Goal: Information Seeking & Learning: Learn about a topic

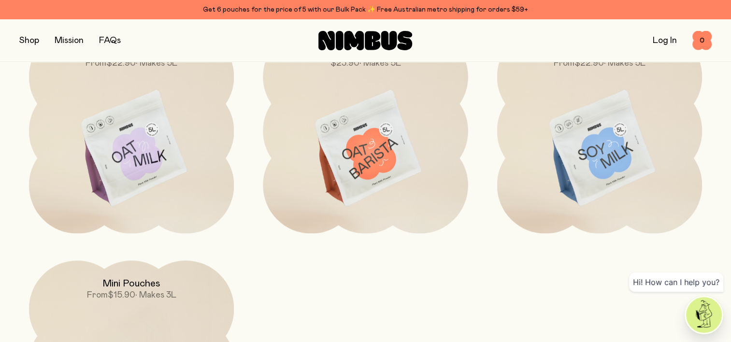
scroll to position [793, 0]
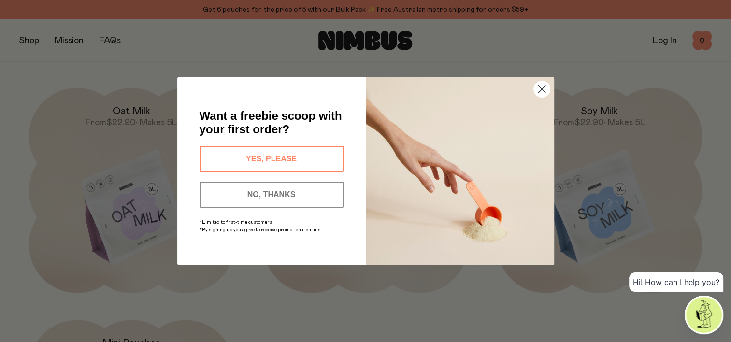
click at [536, 88] on circle "Close dialog" at bounding box center [542, 89] width 16 height 16
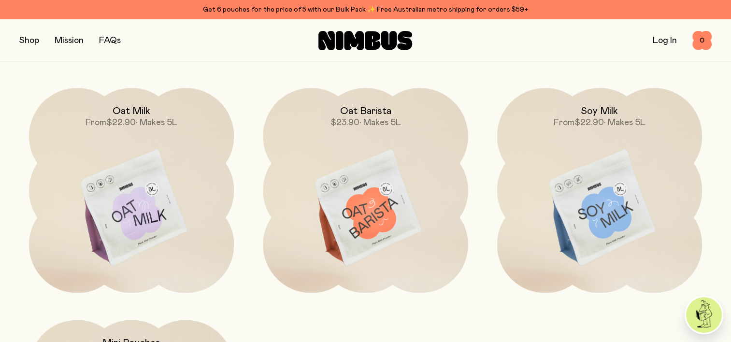
click at [382, 204] on img at bounding box center [365, 208] width 205 height 241
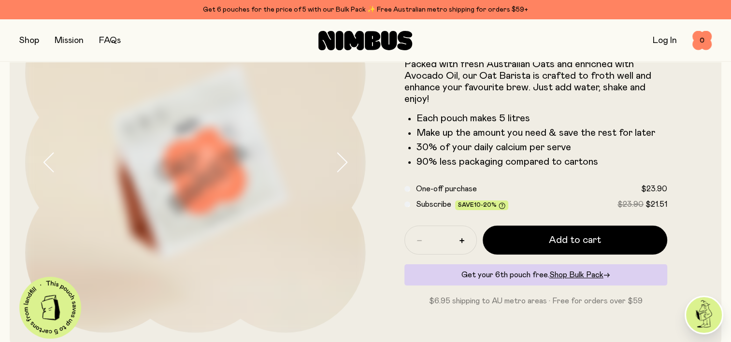
scroll to position [48, 0]
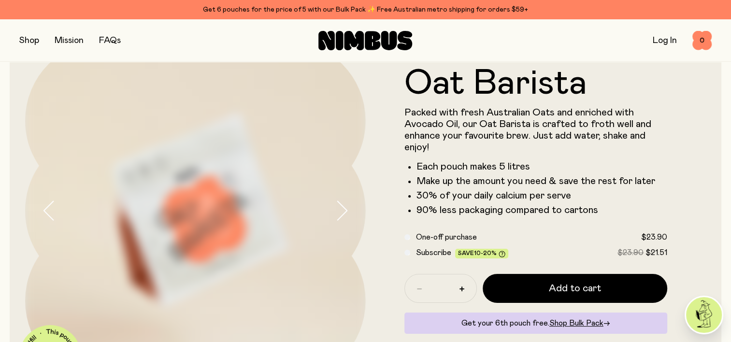
click at [423, 251] on span "Subscribe" at bounding box center [433, 253] width 35 height 8
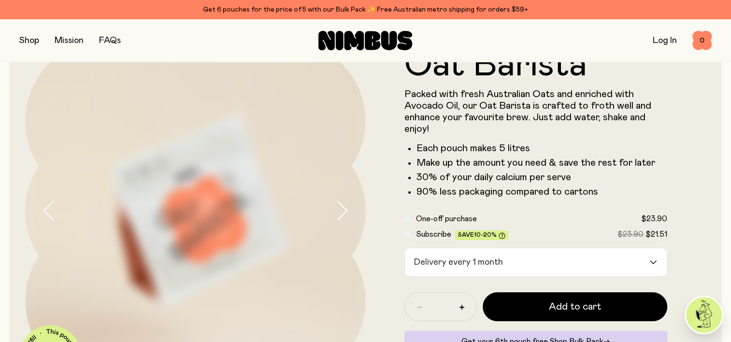
click at [448, 264] on div "Delivery every 1 month" at bounding box center [527, 262] width 245 height 28
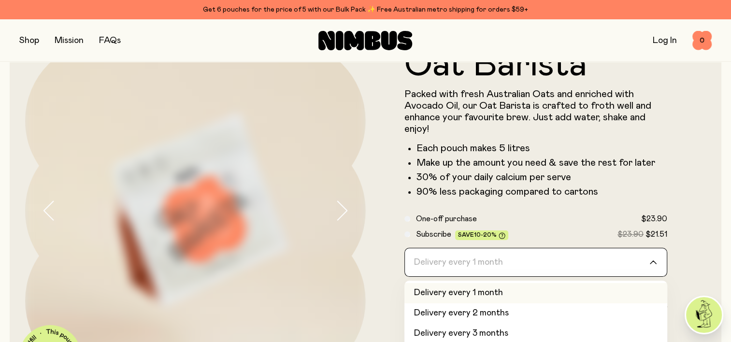
click at [375, 245] on form "Oat Barista Packed with fresh Australian Oats and enriched with Avocado Oil, ou…" at bounding box center [536, 211] width 341 height 326
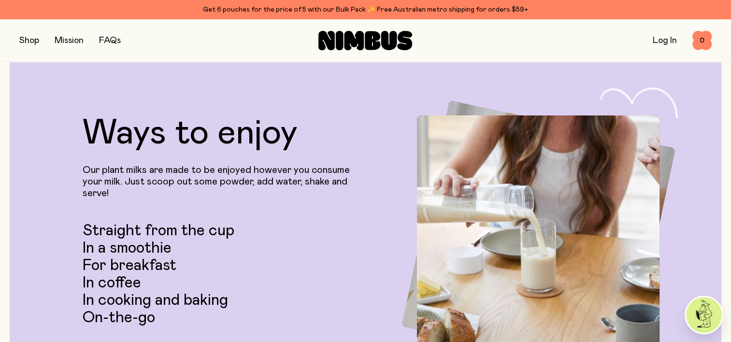
scroll to position [1450, 0]
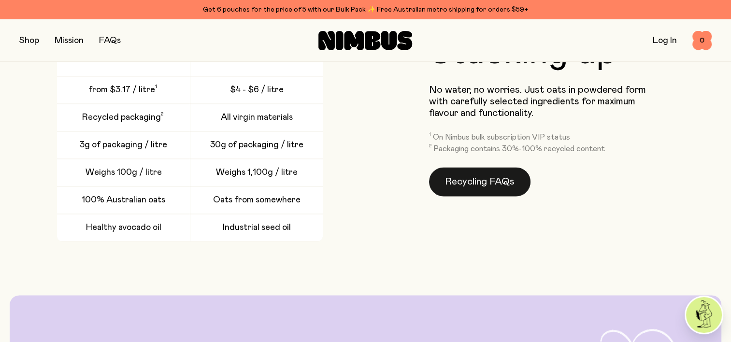
click at [474, 184] on link "Recycling FAQs" at bounding box center [479, 181] width 101 height 29
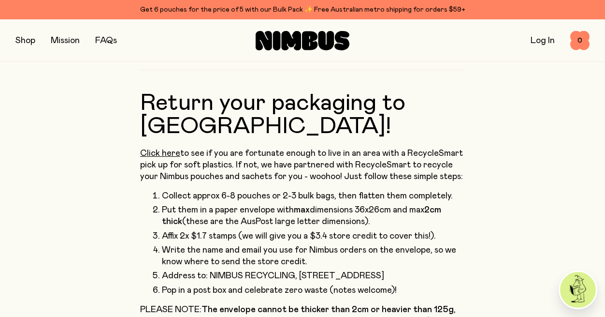
scroll to position [435, 0]
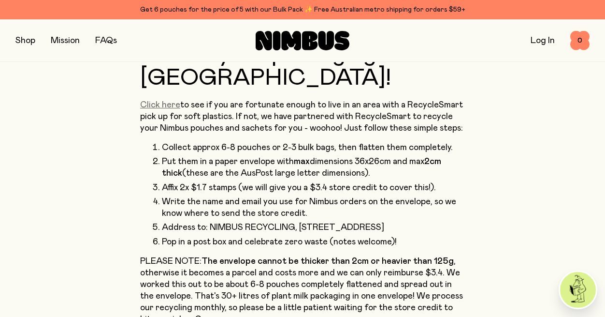
click at [171, 101] on link "Click here" at bounding box center [160, 105] width 40 height 9
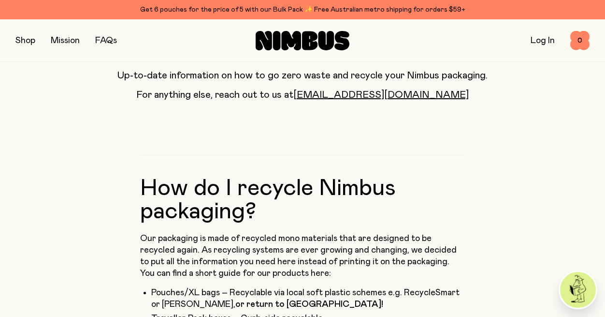
scroll to position [0, 0]
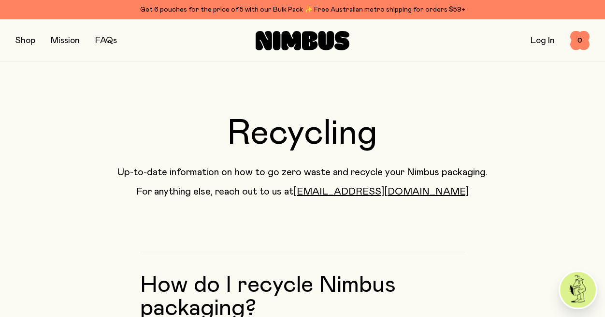
click at [22, 38] on button "button" at bounding box center [25, 41] width 20 height 14
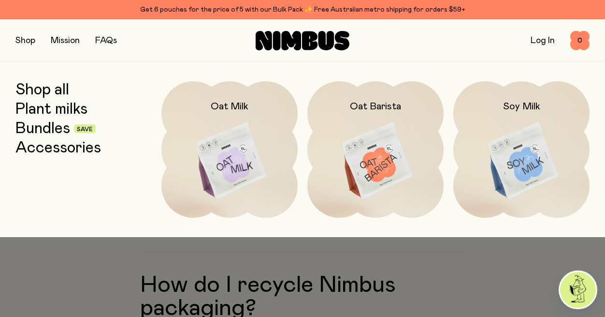
click at [408, 165] on img at bounding box center [375, 161] width 136 height 160
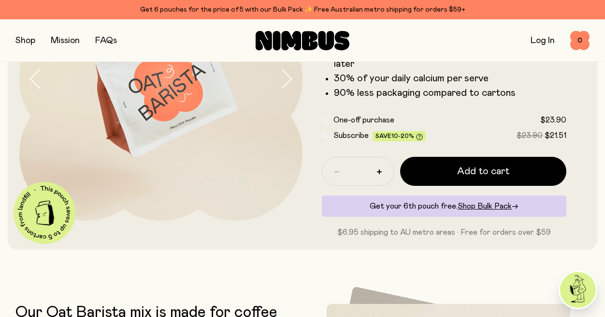
scroll to position [145, 0]
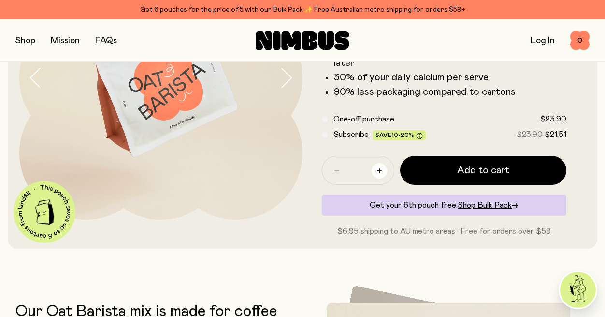
click at [376, 170] on button "button" at bounding box center [379, 170] width 15 height 15
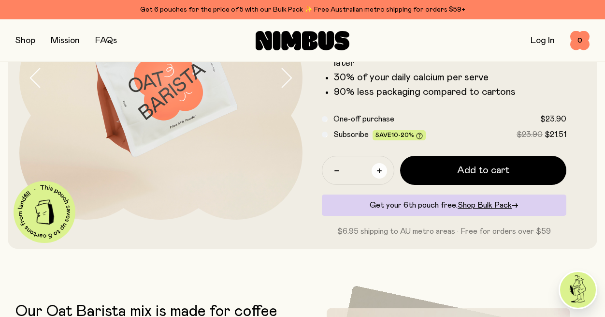
click at [376, 170] on button "button" at bounding box center [379, 170] width 15 height 15
type input "*"
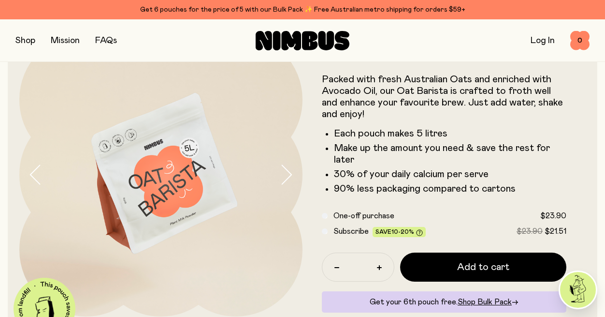
scroll to position [97, 0]
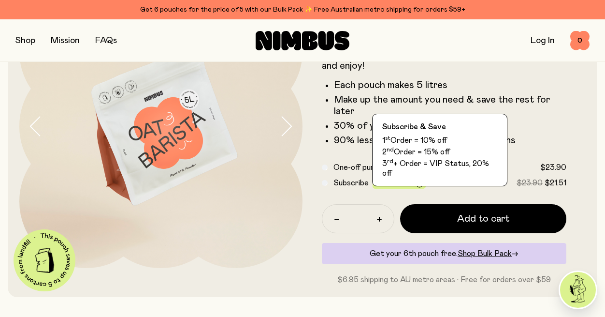
click at [403, 185] on span "10-20%" at bounding box center [402, 183] width 23 height 6
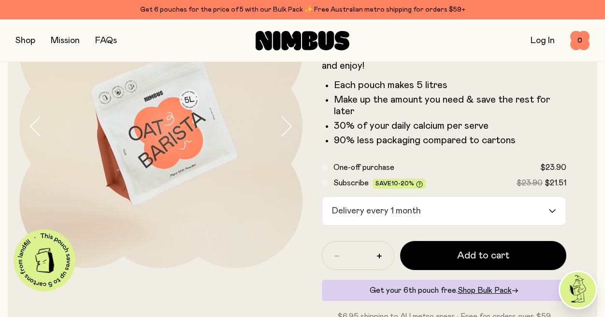
click at [384, 203] on div "Delivery every 1 month" at bounding box center [435, 211] width 226 height 28
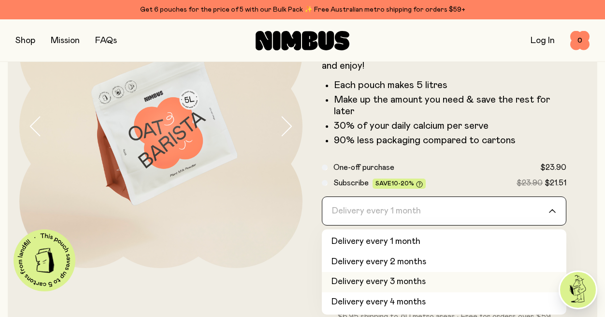
click at [383, 279] on li "Delivery every 3 months" at bounding box center [444, 282] width 245 height 20
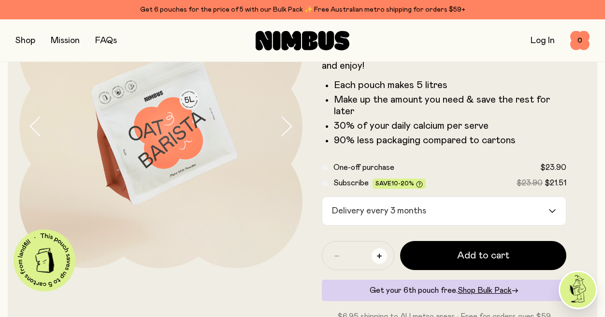
click at [376, 258] on button "button" at bounding box center [379, 255] width 15 height 15
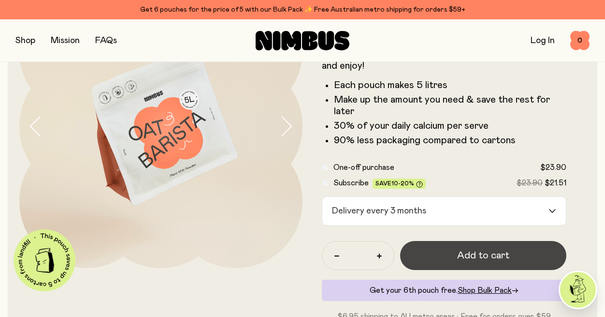
click at [482, 259] on span "Add to cart" at bounding box center [483, 255] width 52 height 14
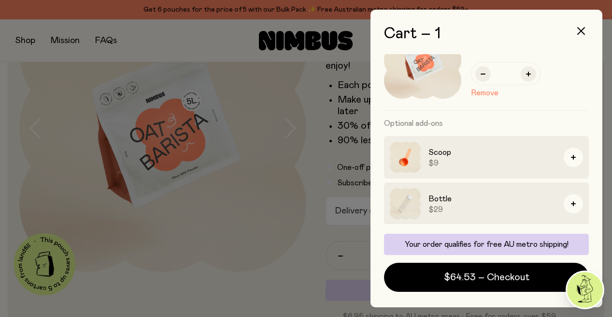
scroll to position [100, 0]
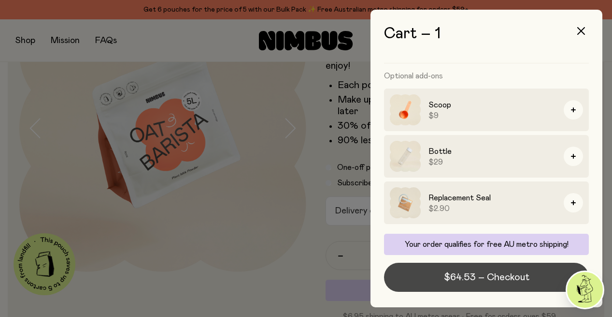
click at [472, 273] on span "$64.53 – Checkout" at bounding box center [487, 277] width 86 height 14
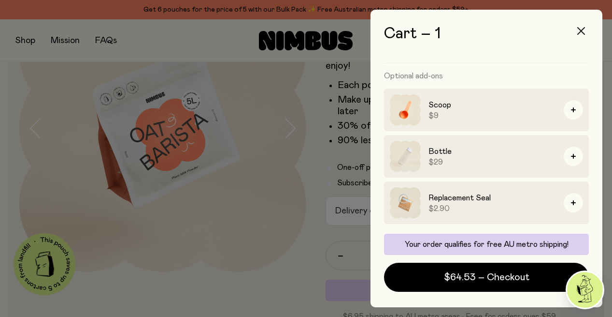
click at [588, 28] on button "button" at bounding box center [581, 30] width 23 height 23
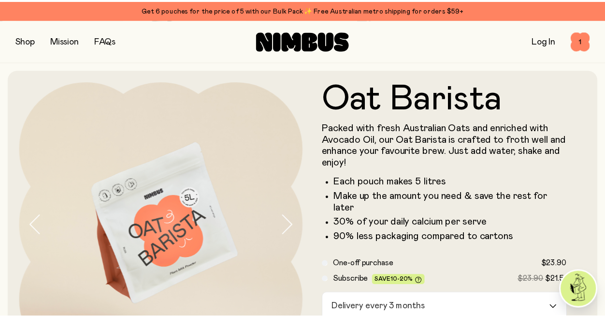
scroll to position [97, 0]
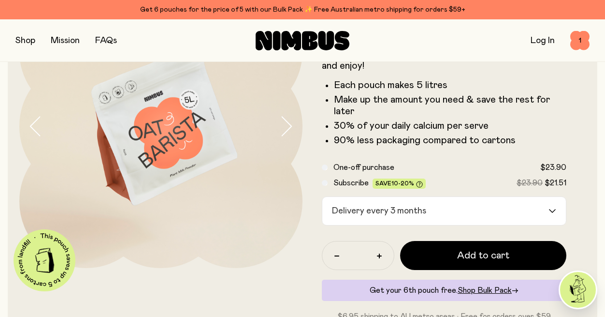
click at [355, 168] on span "One-off purchase" at bounding box center [363, 167] width 61 height 8
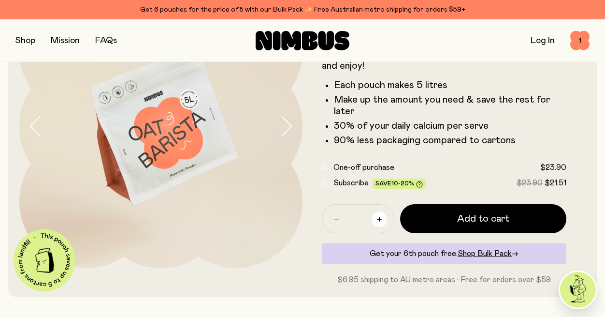
click at [378, 221] on icon "button" at bounding box center [379, 218] width 5 height 5
type input "*"
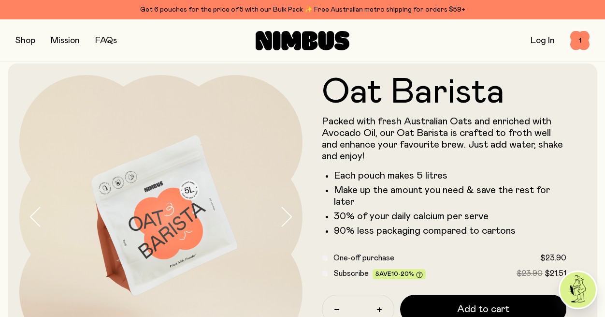
scroll to position [0, 0]
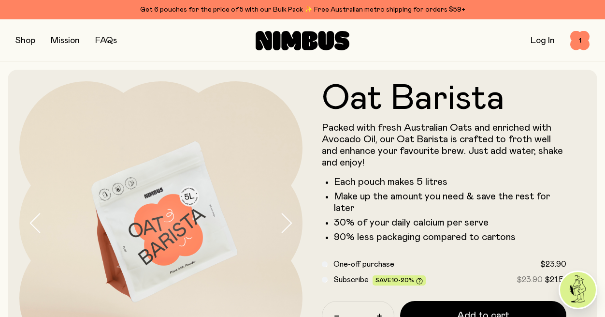
click at [97, 42] on link "FAQs" at bounding box center [106, 40] width 22 height 9
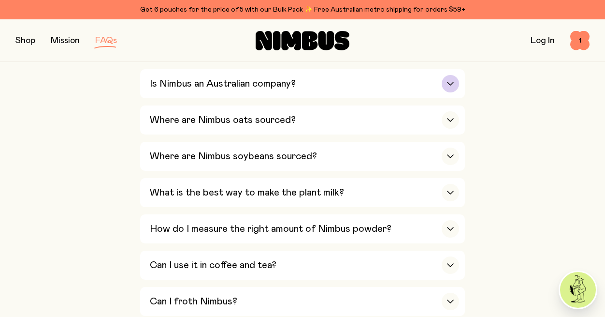
scroll to position [387, 0]
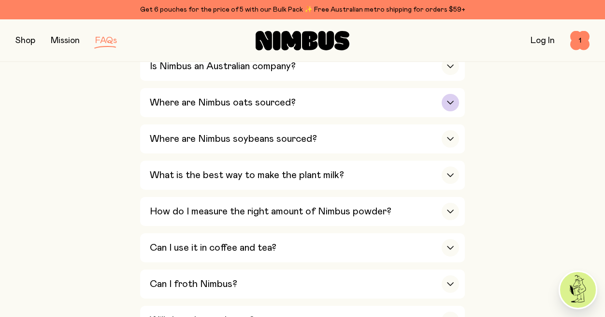
click at [239, 104] on h3 "Where are Nimbus oats sourced?" at bounding box center [223, 103] width 146 height 12
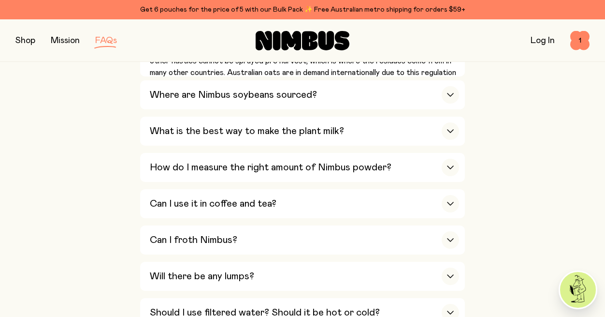
scroll to position [532, 0]
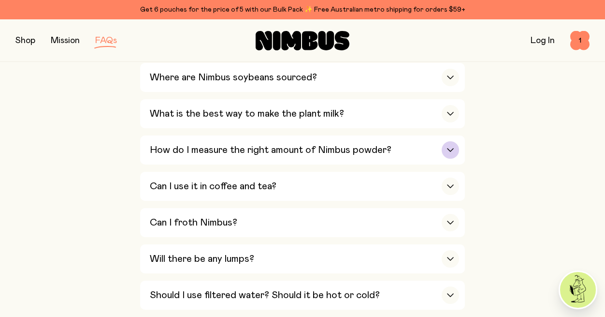
click at [234, 153] on h3 "How do I measure the right amount of Nimbus powder?" at bounding box center [271, 150] width 242 height 12
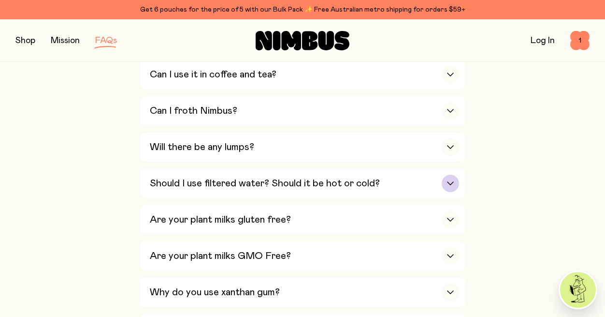
scroll to position [628, 0]
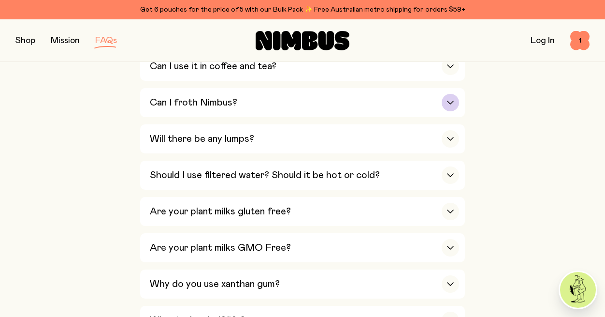
click at [247, 105] on div "Can I froth Nimbus?" at bounding box center [304, 102] width 309 height 29
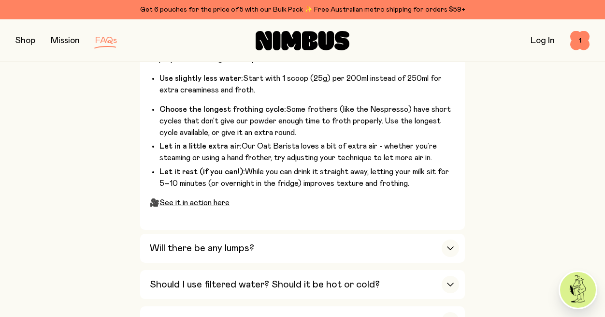
scroll to position [725, 0]
click at [345, 244] on div "Will there be any lumps?" at bounding box center [304, 247] width 309 height 29
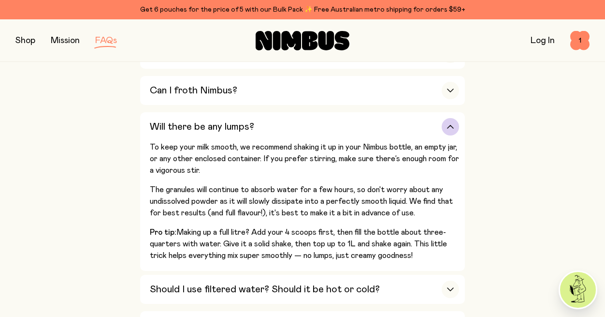
scroll to position [677, 0]
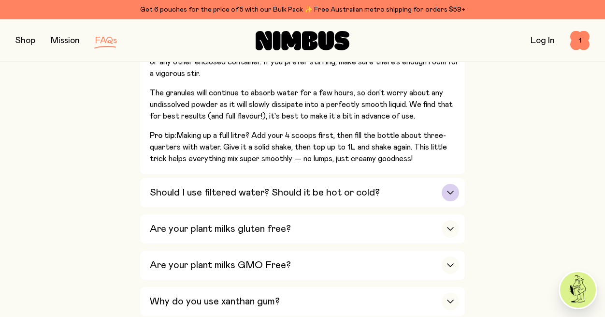
click at [369, 187] on h3 "Should I use filtered water? Should it be hot or cold?" at bounding box center [265, 193] width 230 height 12
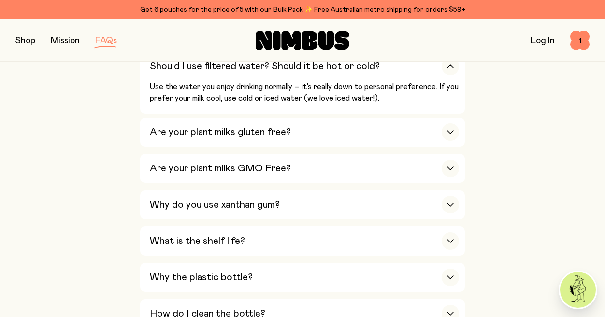
scroll to position [725, 0]
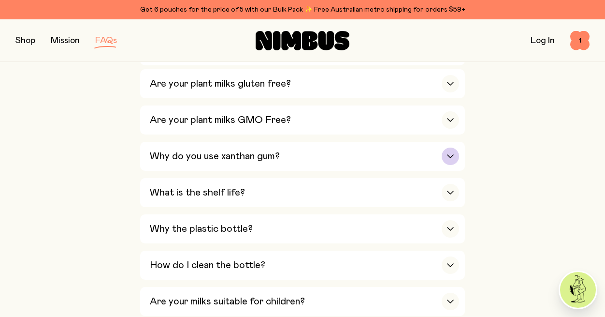
click at [396, 159] on div "Why do you use xanthan gum?" at bounding box center [304, 156] width 309 height 29
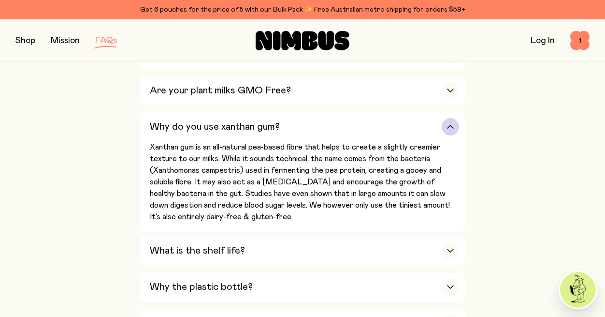
click at [381, 122] on div "Why do you use xanthan gum?" at bounding box center [304, 126] width 309 height 29
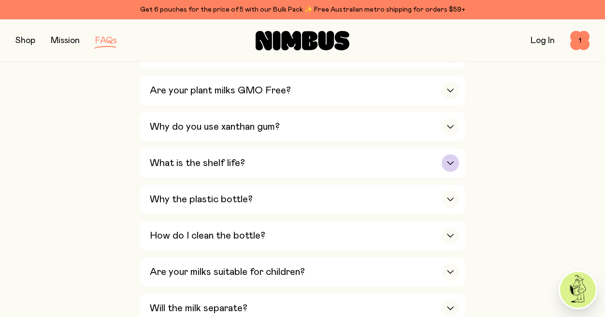
click at [362, 155] on div "What is the shelf life?" at bounding box center [304, 162] width 309 height 29
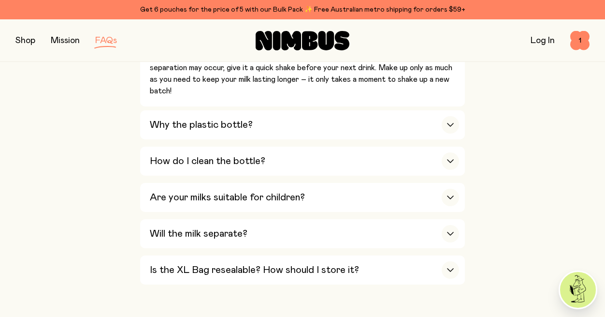
scroll to position [918, 0]
click at [381, 114] on div "Why the plastic bottle?" at bounding box center [304, 124] width 309 height 29
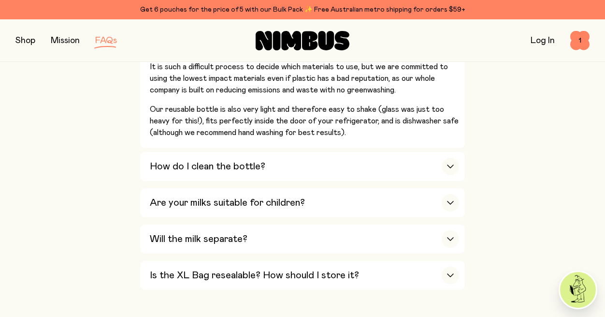
scroll to position [1111, 0]
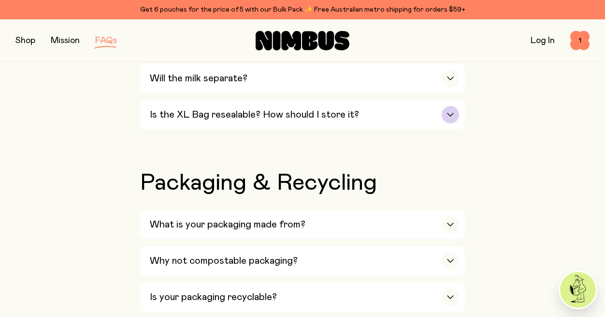
click at [293, 109] on h3 "Is the XL Bag resealable? How should I store it?" at bounding box center [254, 115] width 209 height 12
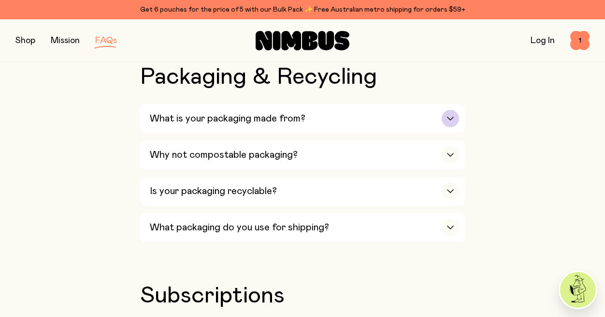
scroll to position [1130, 0]
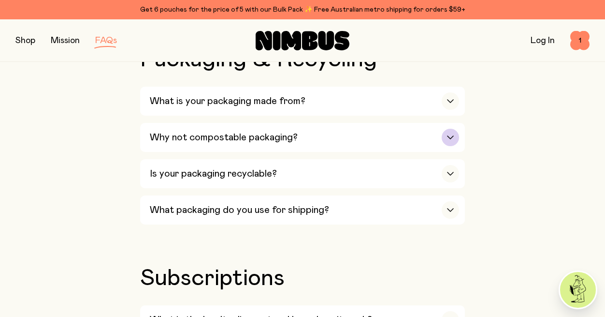
click at [296, 135] on div "Why not compostable packaging?" at bounding box center [304, 137] width 309 height 29
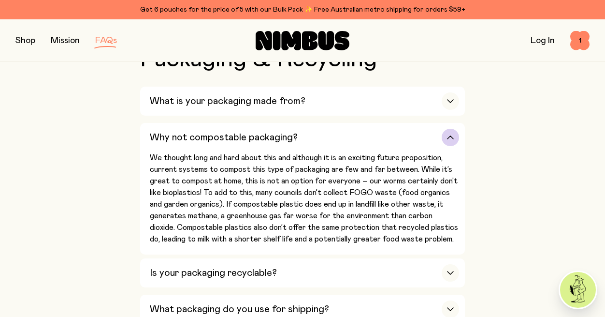
click at [296, 132] on div "Why not compostable packaging?" at bounding box center [304, 137] width 309 height 29
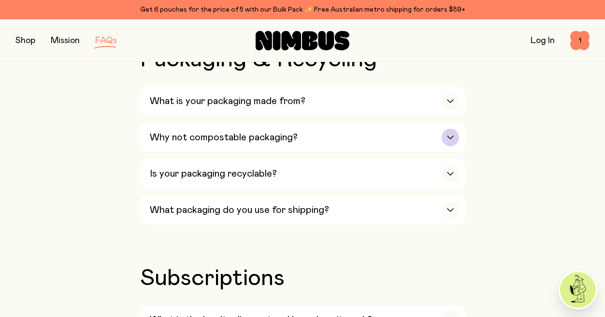
click at [296, 132] on div "Why not compostable packaging?" at bounding box center [304, 137] width 309 height 29
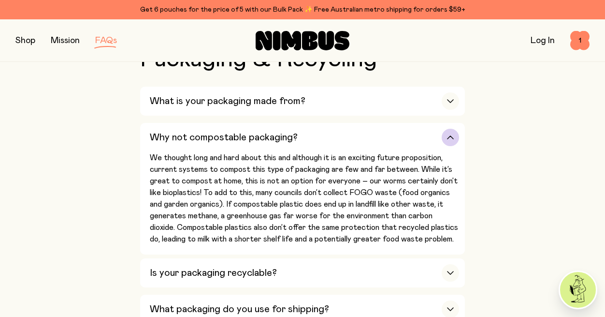
click at [296, 132] on div "Why not compostable packaging?" at bounding box center [304, 137] width 309 height 29
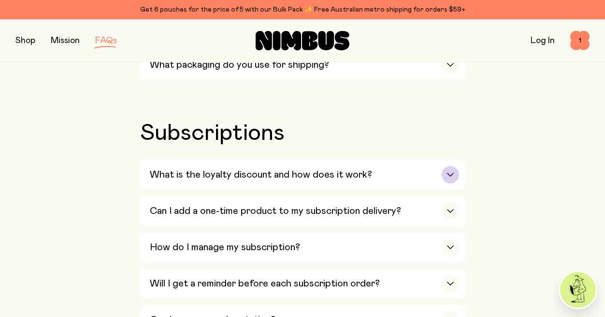
scroll to position [1324, 0]
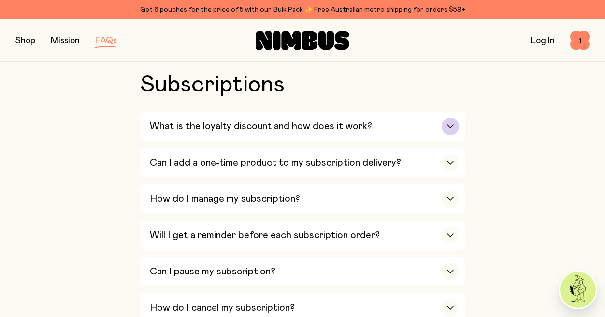
click at [294, 120] on h3 "What is the loyalty discount and how does it work?" at bounding box center [261, 126] width 222 height 12
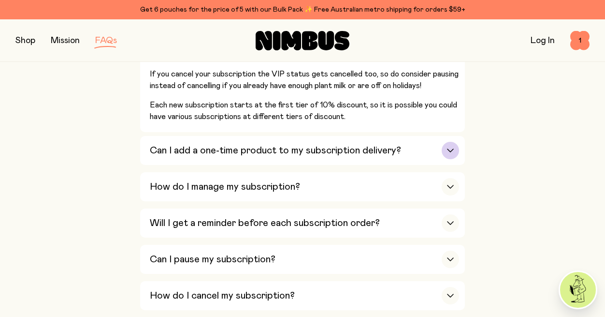
scroll to position [1517, 0]
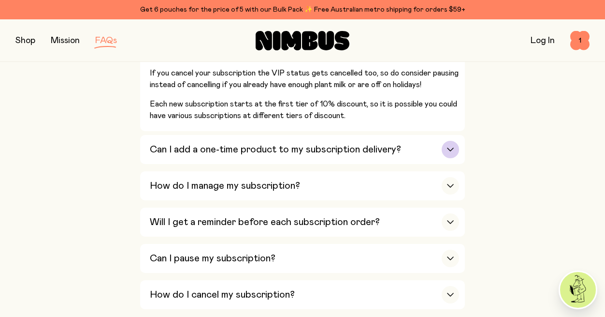
click at [443, 145] on div "Can I add a one-time product to my subscription delivery?" at bounding box center [304, 149] width 309 height 29
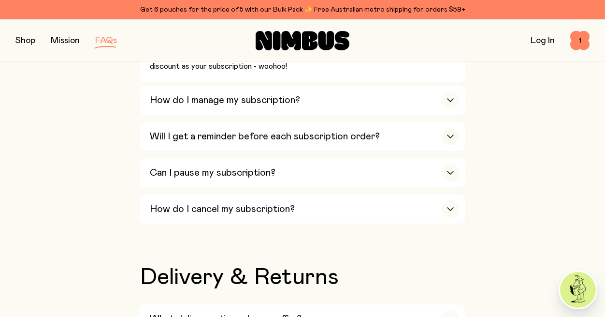
scroll to position [1565, 0]
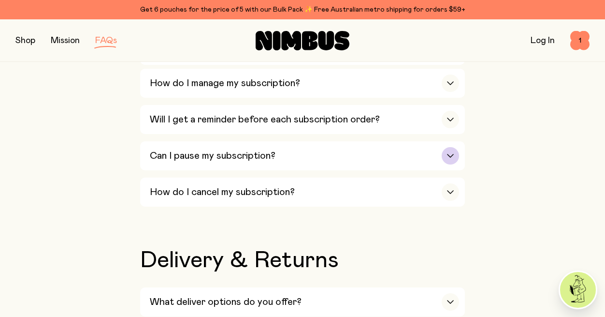
click at [356, 149] on div "Can I pause my subscription?" at bounding box center [304, 155] width 309 height 29
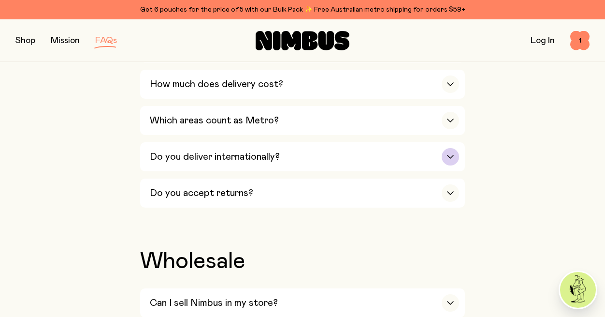
scroll to position [1807, 0]
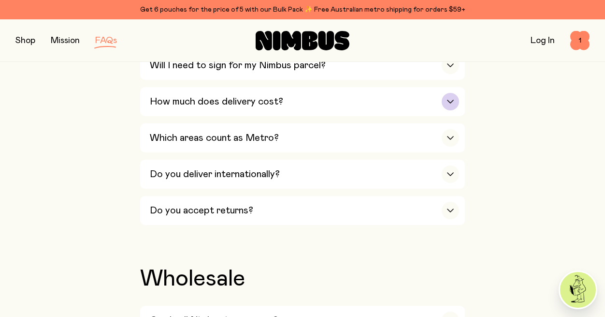
click at [311, 94] on div "How much does delivery cost?" at bounding box center [304, 101] width 309 height 29
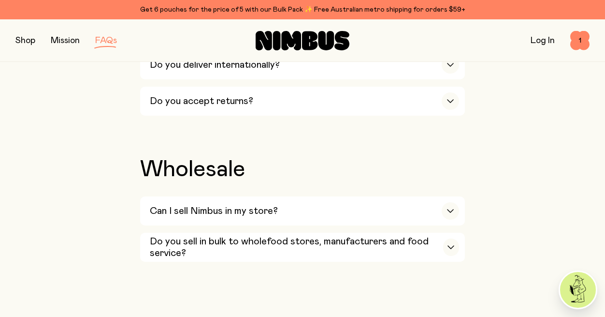
scroll to position [2000, 0]
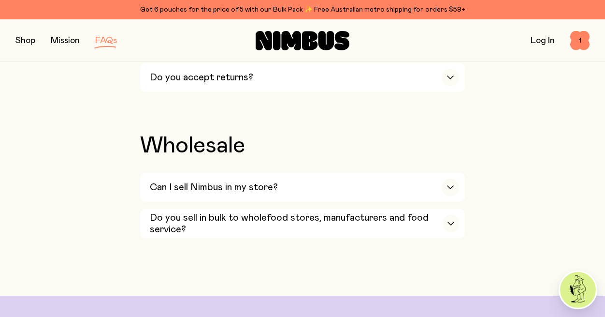
click at [54, 41] on link "Mission" at bounding box center [65, 40] width 29 height 9
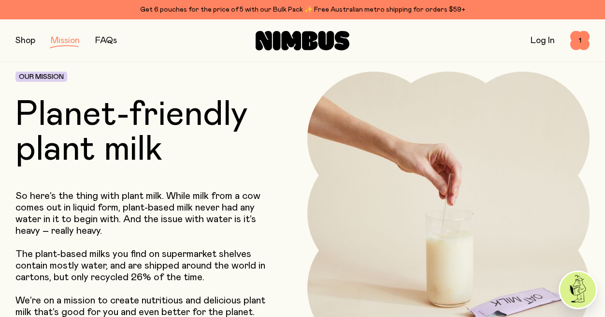
click at [39, 43] on div "Shop Mission FAQs" at bounding box center [110, 41] width 191 height 14
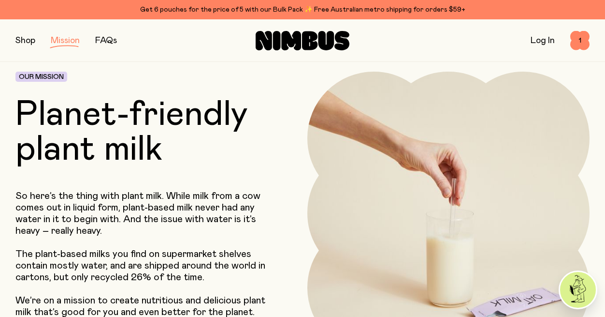
click at [22, 43] on button "button" at bounding box center [25, 41] width 20 height 14
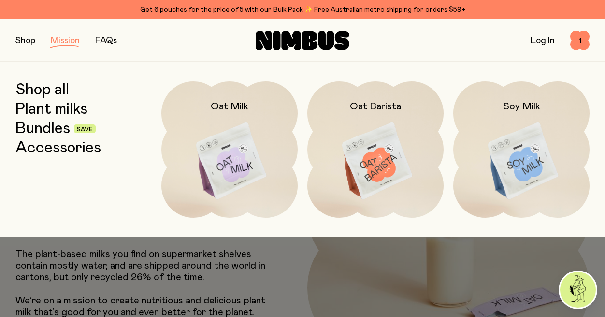
click at [251, 298] on div at bounding box center [302, 158] width 605 height 317
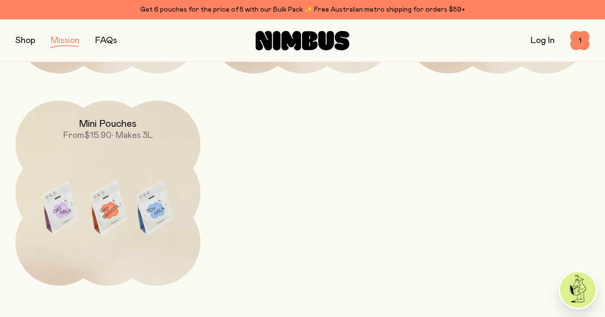
scroll to position [1546, 0]
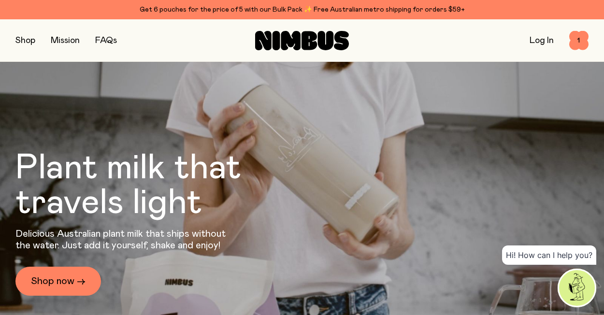
click at [29, 40] on button "button" at bounding box center [25, 41] width 20 height 14
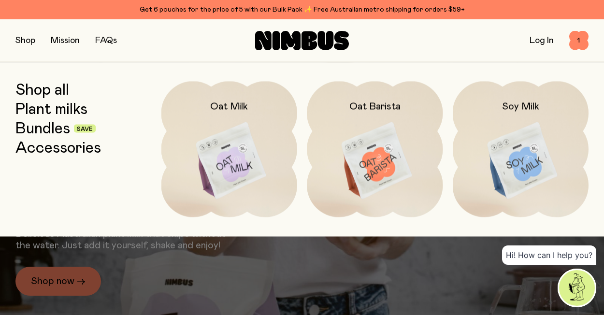
click at [49, 94] on link "Shop all" at bounding box center [42, 89] width 54 height 17
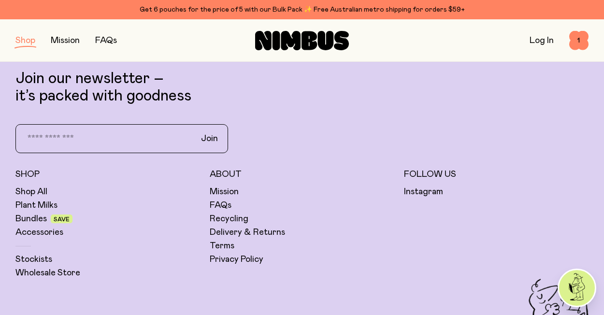
scroll to position [1691, 0]
click at [39, 258] on link "Stockists" at bounding box center [33, 259] width 37 height 12
